Goal: Task Accomplishment & Management: Use online tool/utility

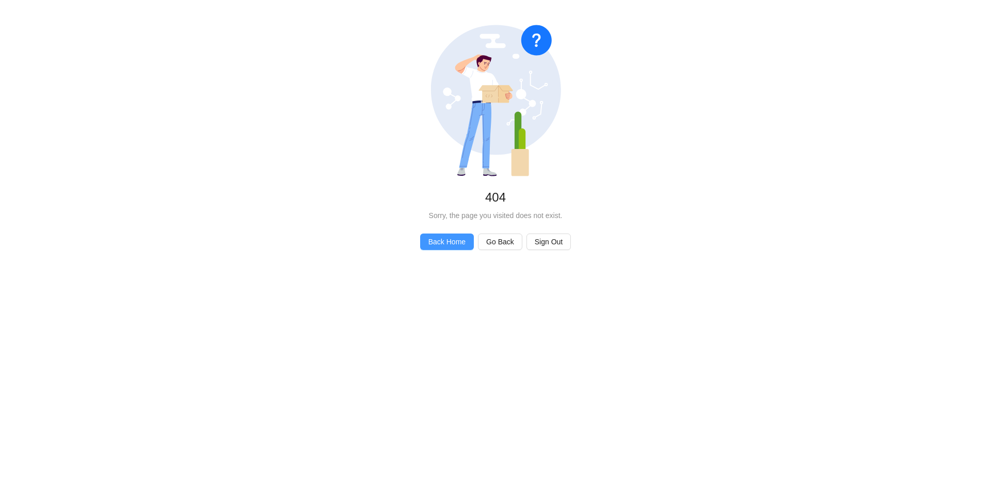
click at [442, 241] on span "Back Home" at bounding box center [446, 241] width 37 height 11
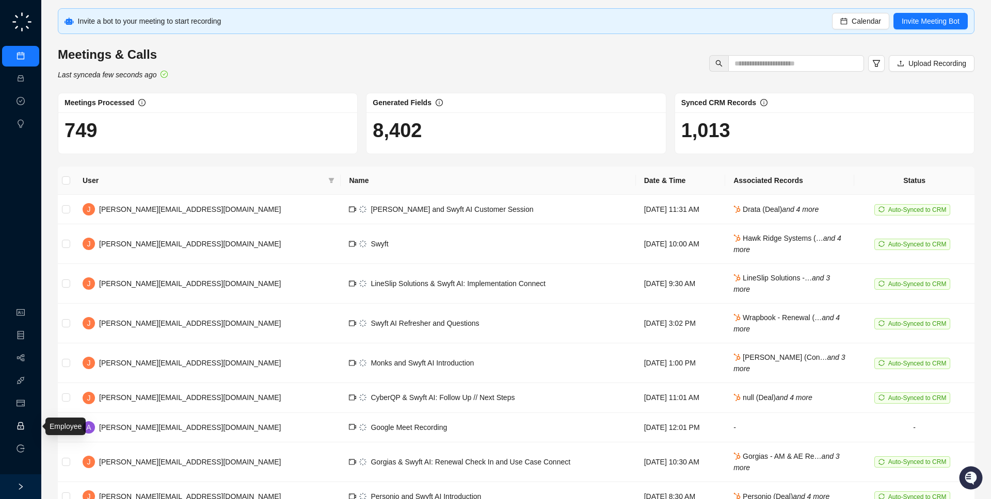
click at [30, 423] on link "Employee" at bounding box center [46, 427] width 32 height 8
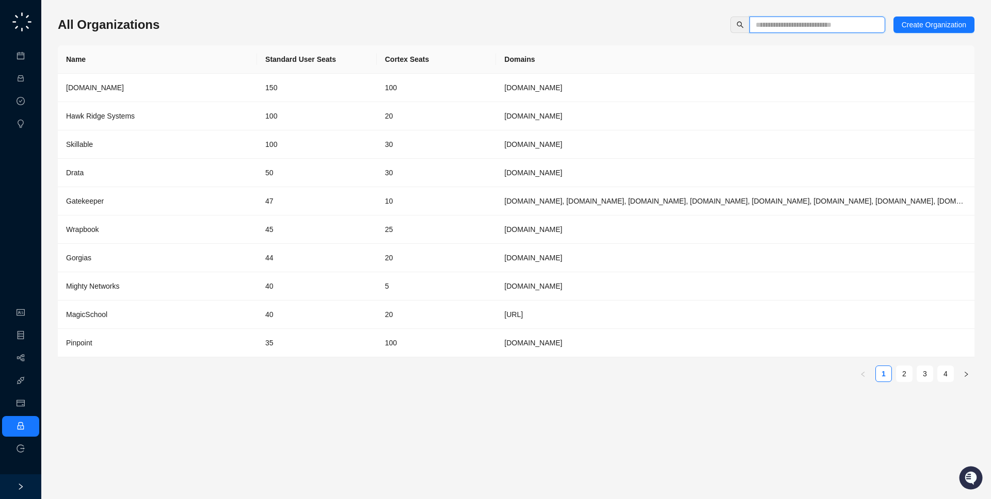
click at [812, 26] on input "text" at bounding box center [812, 24] width 115 height 11
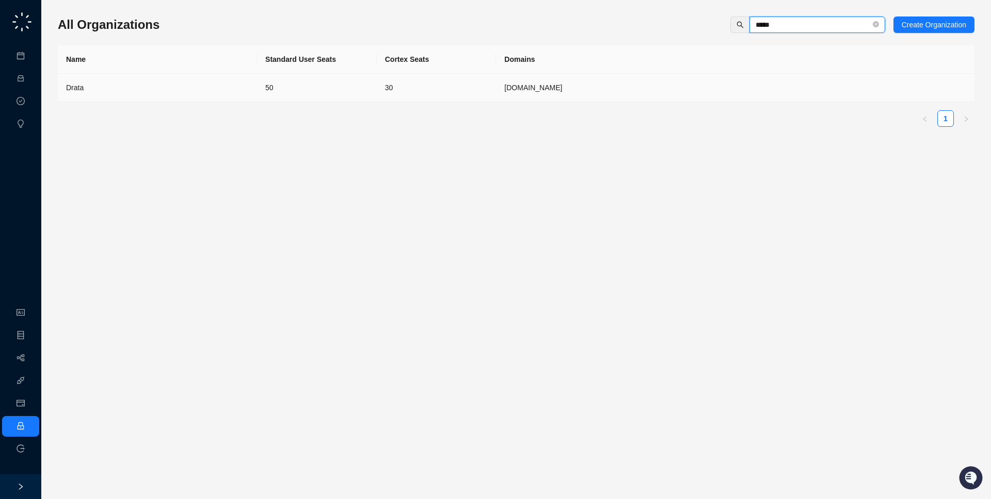
type input "*****"
click at [375, 93] on td "50" at bounding box center [317, 88] width 120 height 28
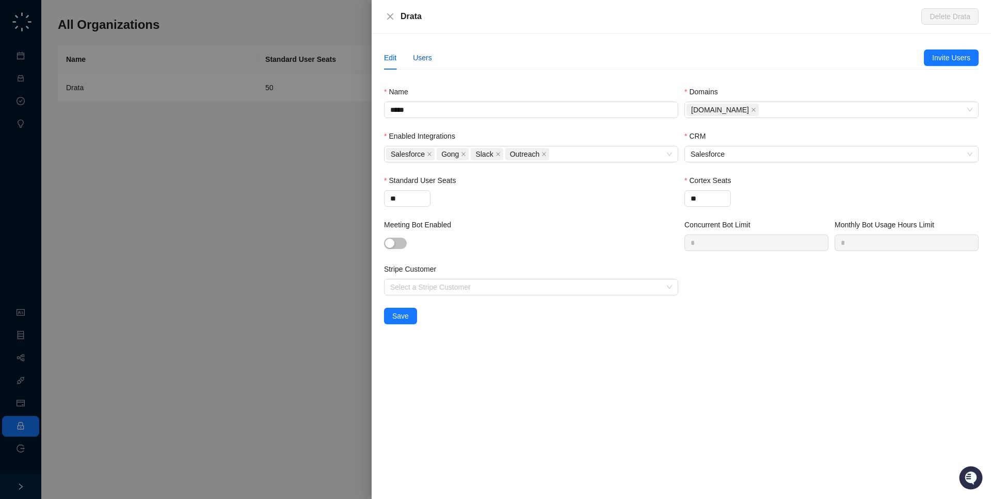
click at [428, 62] on div "Users" at bounding box center [422, 57] width 19 height 11
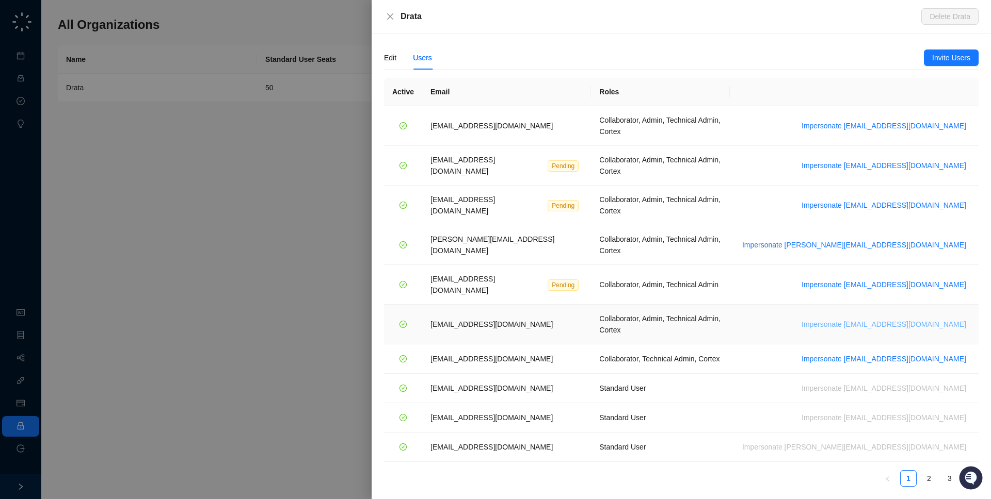
click at [898, 319] on span "Impersonate [EMAIL_ADDRESS][DOMAIN_NAME]" at bounding box center [883, 324] width 165 height 11
